Goal: Communication & Community: Answer question/provide support

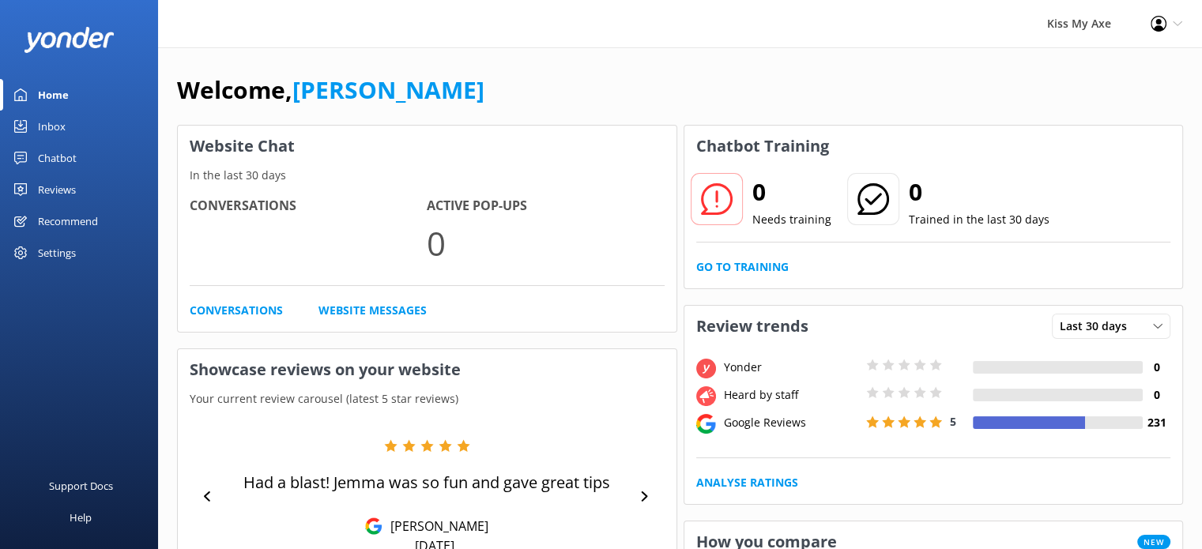
click at [58, 123] on div "Inbox" at bounding box center [52, 127] width 28 height 32
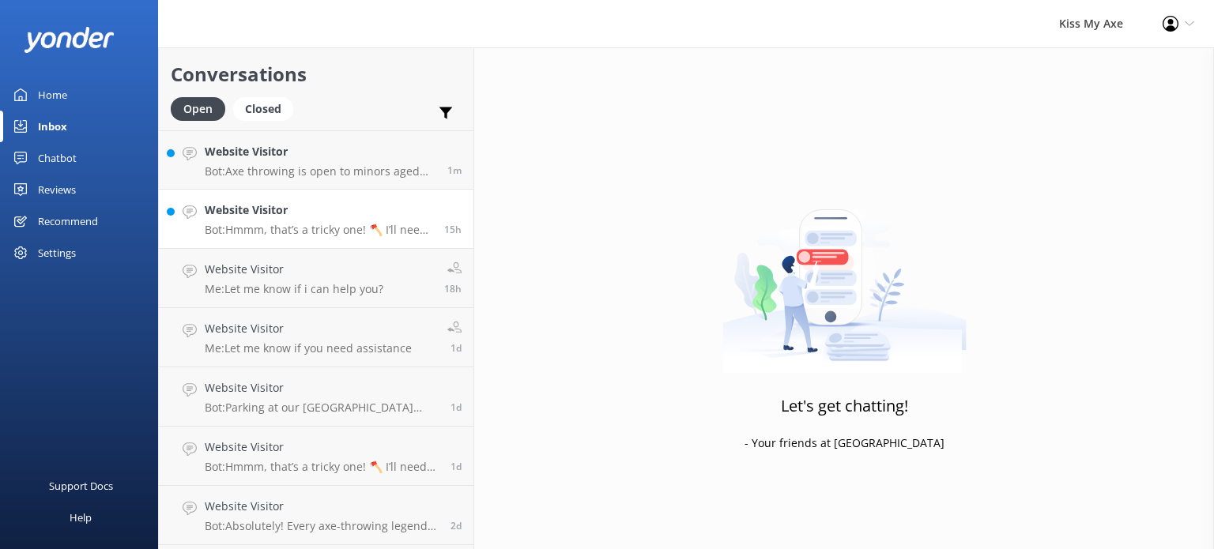
click at [288, 213] on h4 "Website Visitor" at bounding box center [319, 210] width 228 height 17
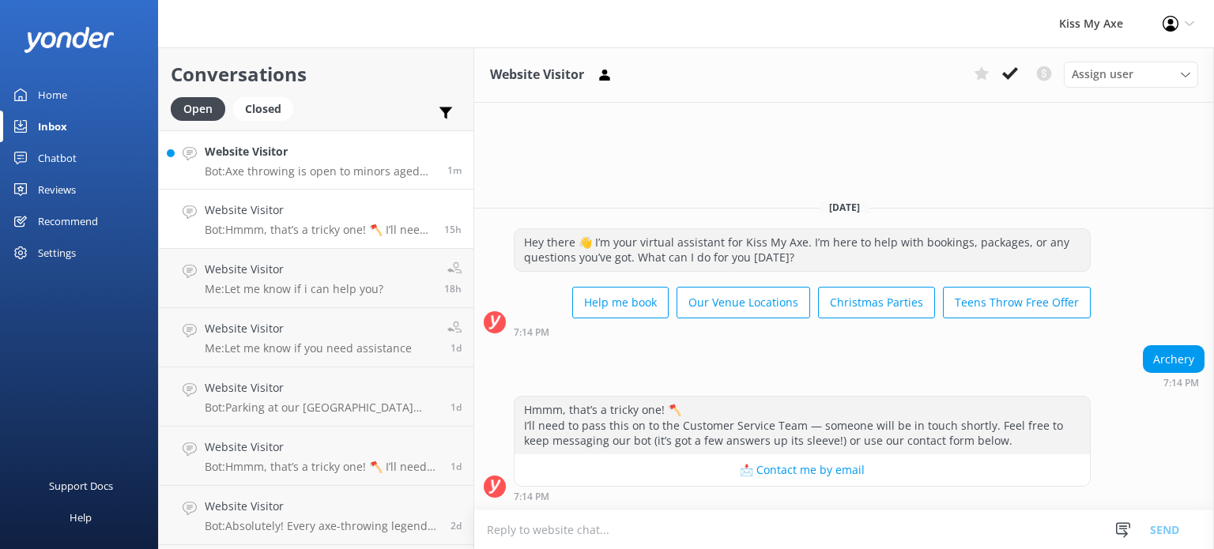
click at [344, 160] on div "Website Visitor Bot: Axe throwing is open to minors aged [DEMOGRAPHIC_DATA] and…" at bounding box center [320, 160] width 231 height 34
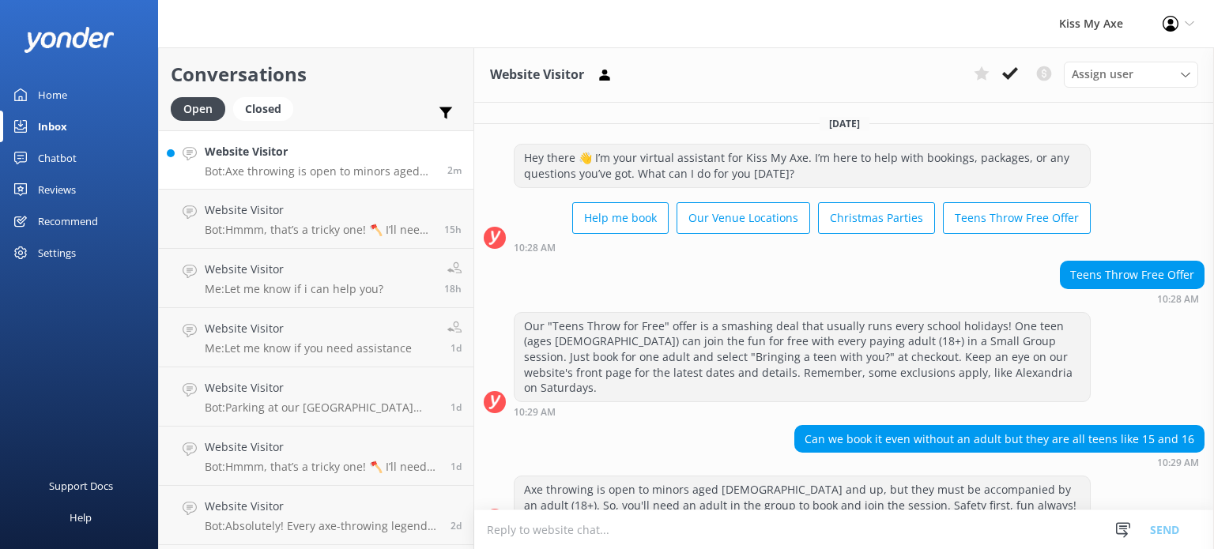
scroll to position [15, 0]
